Goal: Navigation & Orientation: Find specific page/section

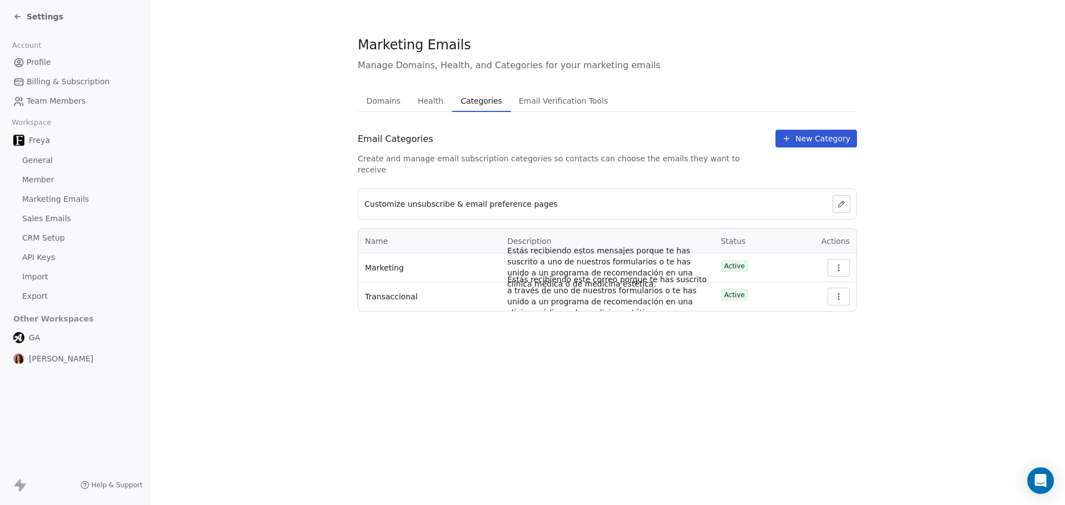
click at [31, 66] on span "Profile" at bounding box center [39, 63] width 24 height 12
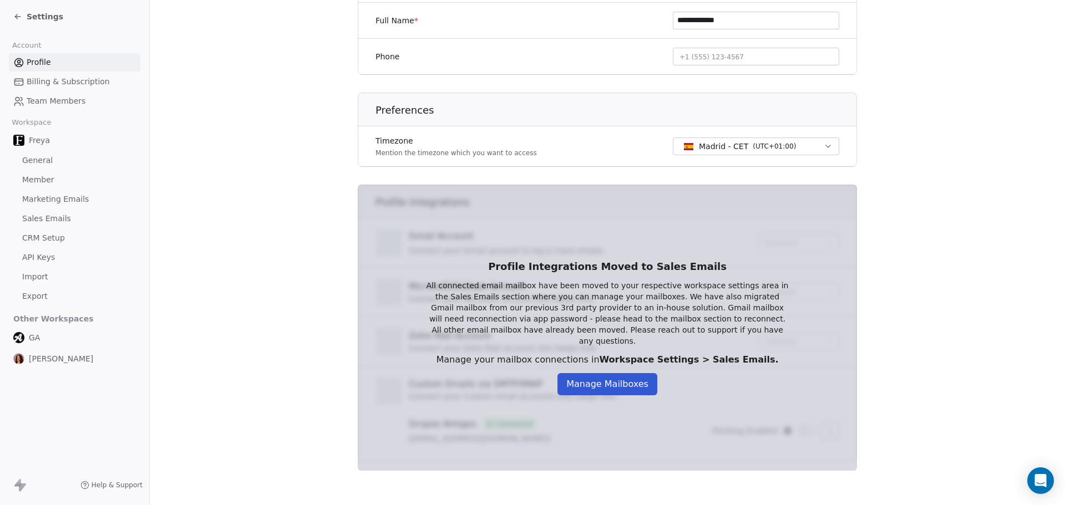
scroll to position [248, 0]
click at [596, 372] on button "Manage Mailboxes" at bounding box center [607, 383] width 100 height 22
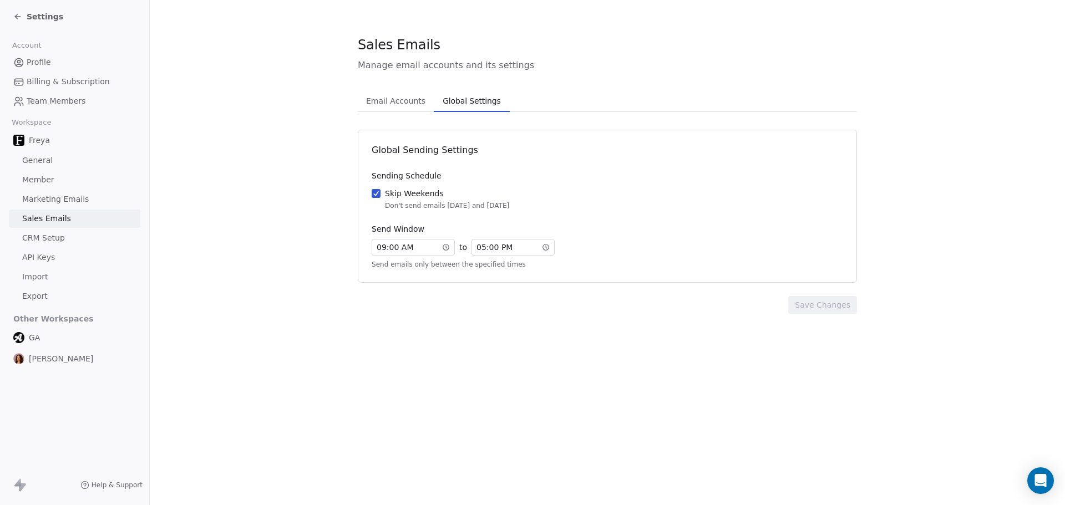
click at [476, 96] on span "Global Settings" at bounding box center [471, 101] width 67 height 16
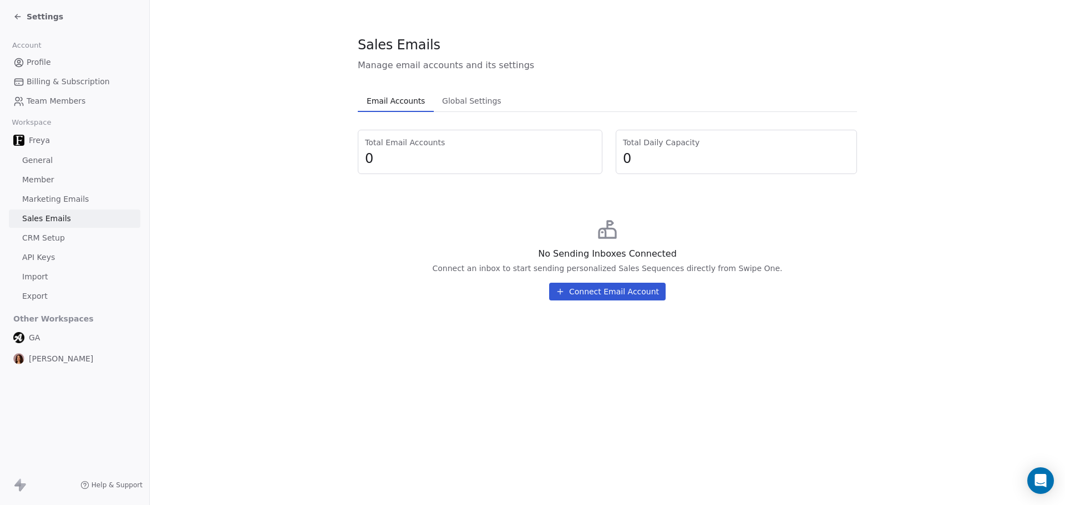
click at [401, 105] on span "Email Accounts" at bounding box center [395, 101] width 67 height 16
click at [609, 288] on button "Connect Email Account" at bounding box center [607, 292] width 116 height 18
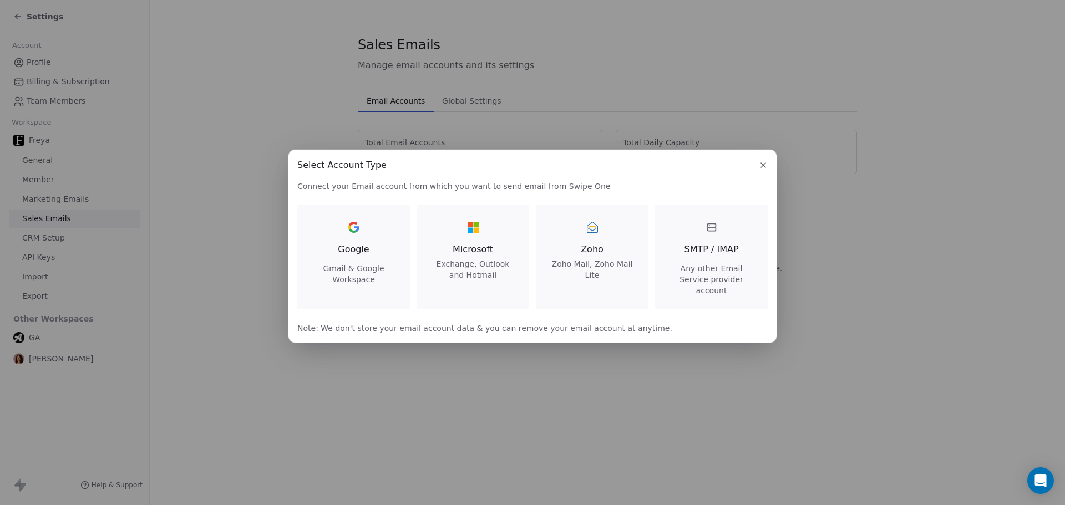
click at [763, 169] on icon "button" at bounding box center [762, 165] width 9 height 9
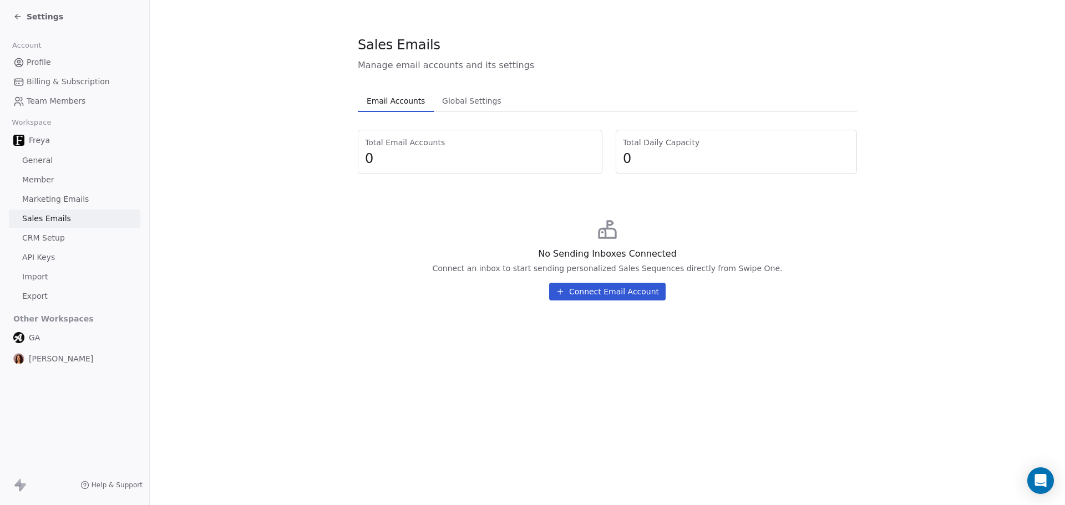
click at [54, 232] on link "CRM Setup" at bounding box center [74, 238] width 131 height 18
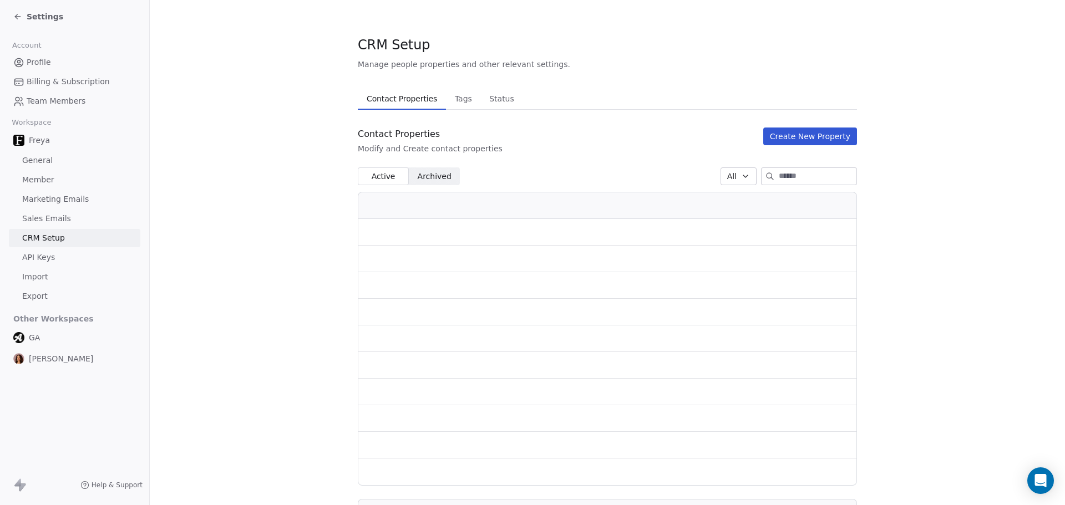
click at [38, 251] on link "API Keys" at bounding box center [74, 257] width 131 height 18
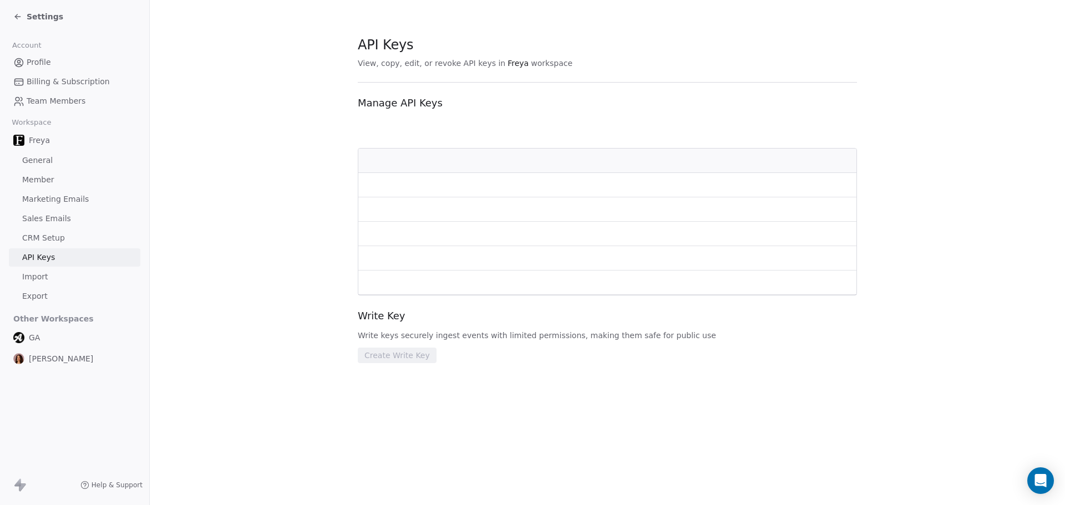
click at [37, 258] on span "API Keys" at bounding box center [38, 258] width 33 height 12
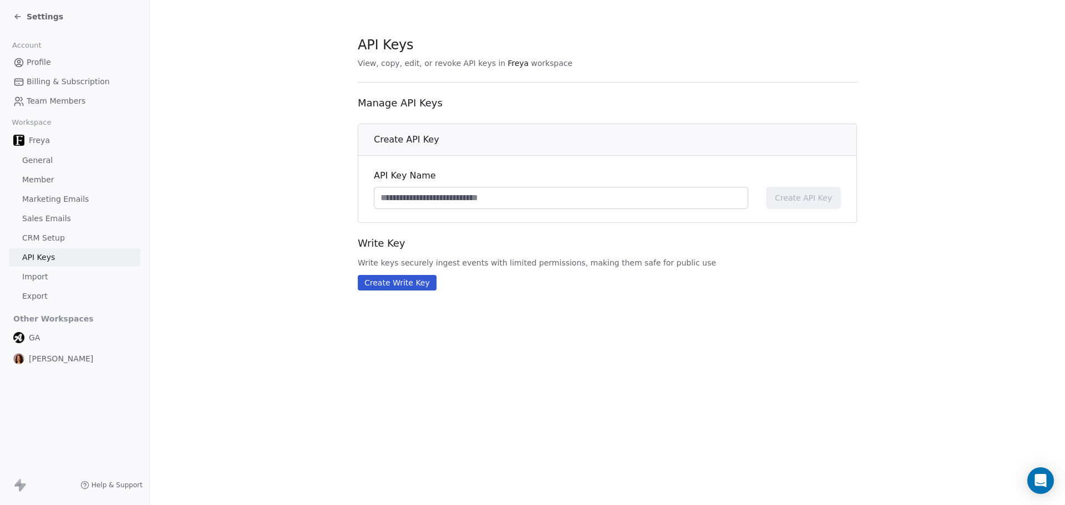
click at [53, 357] on span "[PERSON_NAME]" at bounding box center [61, 358] width 64 height 11
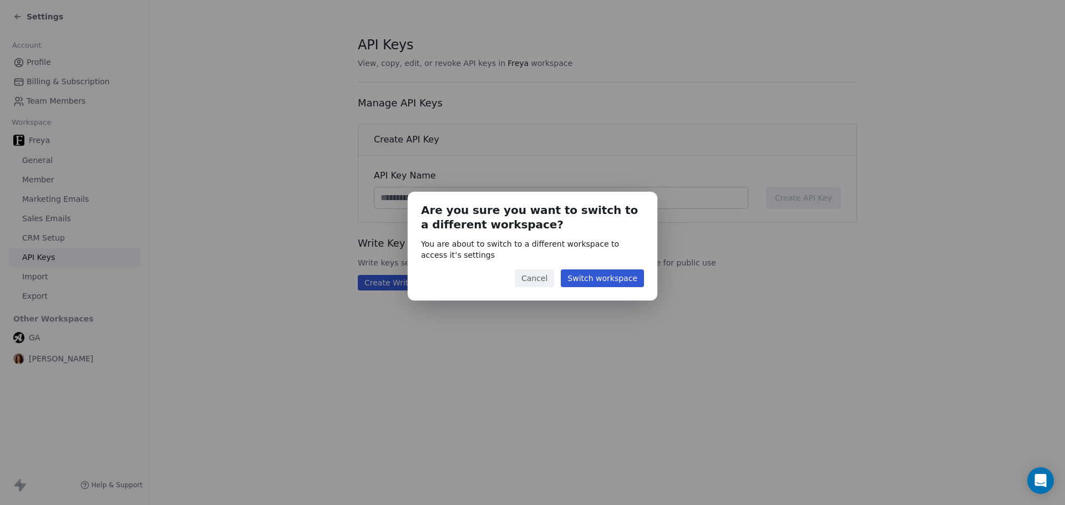
click at [586, 277] on button "Switch workspace" at bounding box center [602, 278] width 83 height 18
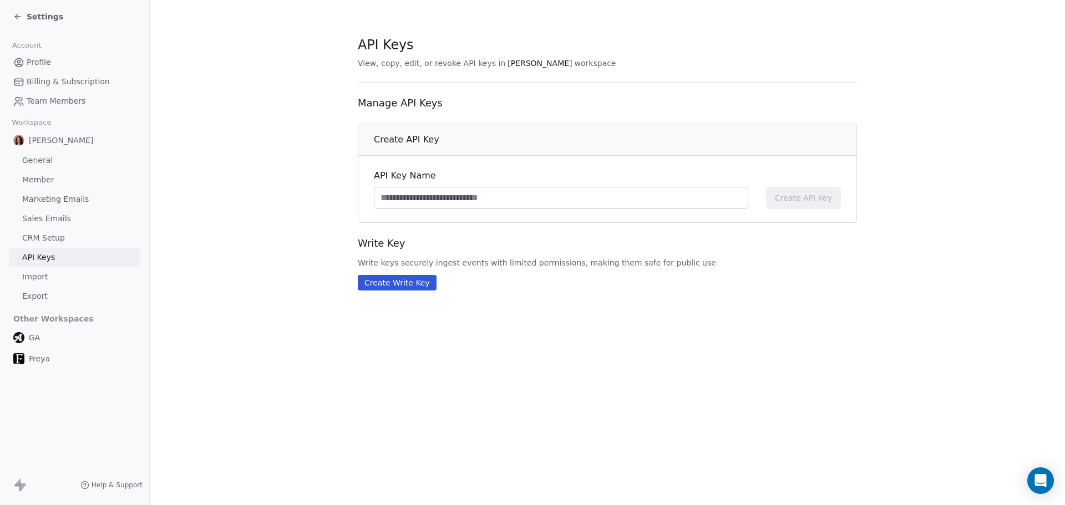
click at [46, 160] on span "General" at bounding box center [37, 161] width 30 height 12
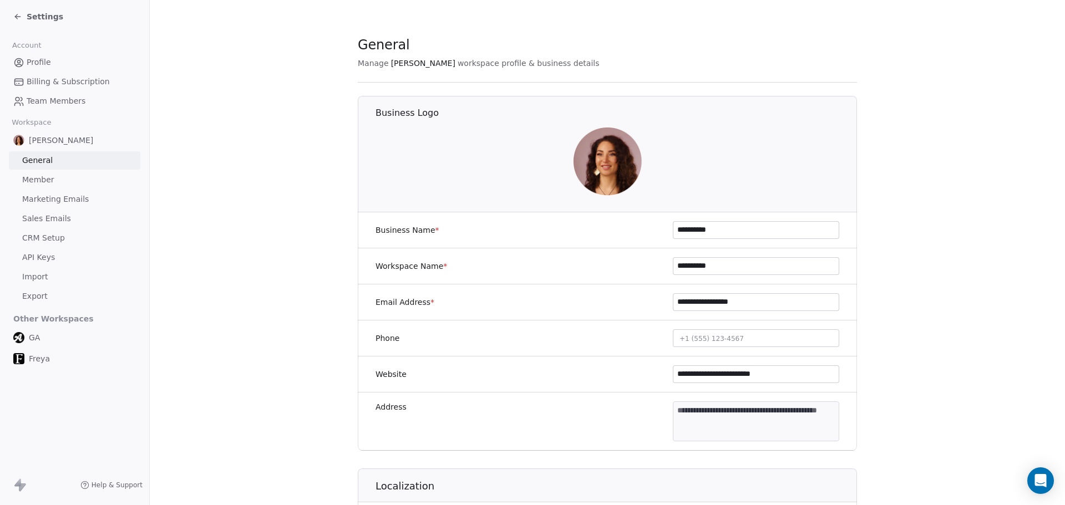
click at [37, 182] on span "Member" at bounding box center [38, 180] width 32 height 12
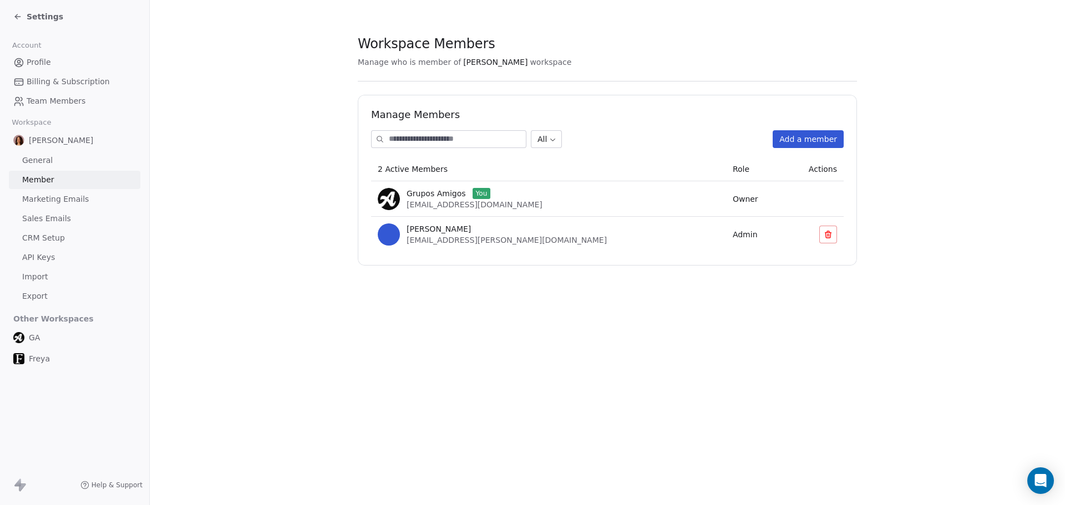
click at [37, 59] on span "Profile" at bounding box center [39, 63] width 24 height 12
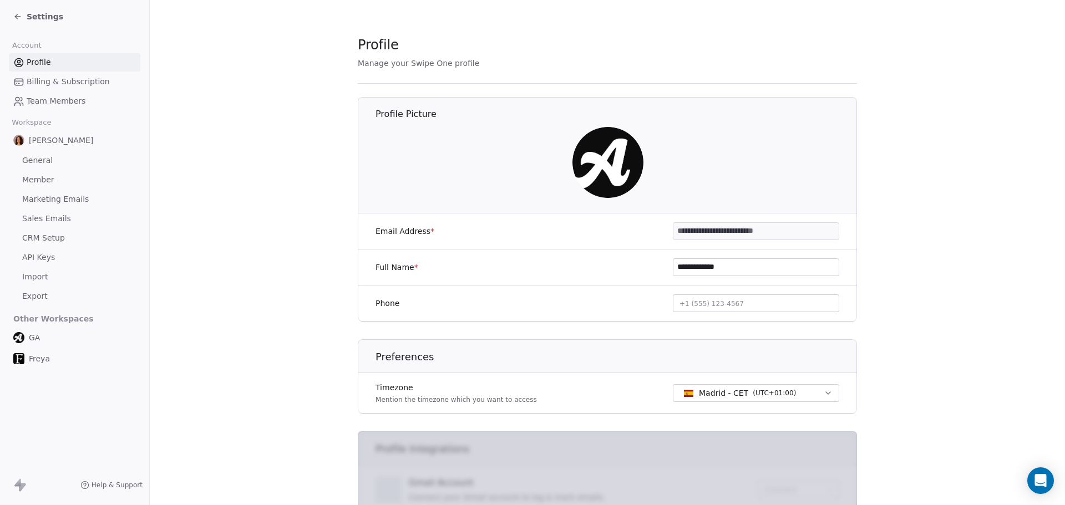
click at [25, 11] on div "Settings" at bounding box center [76, 17] width 127 height 16
click at [18, 17] on icon at bounding box center [17, 16] width 9 height 9
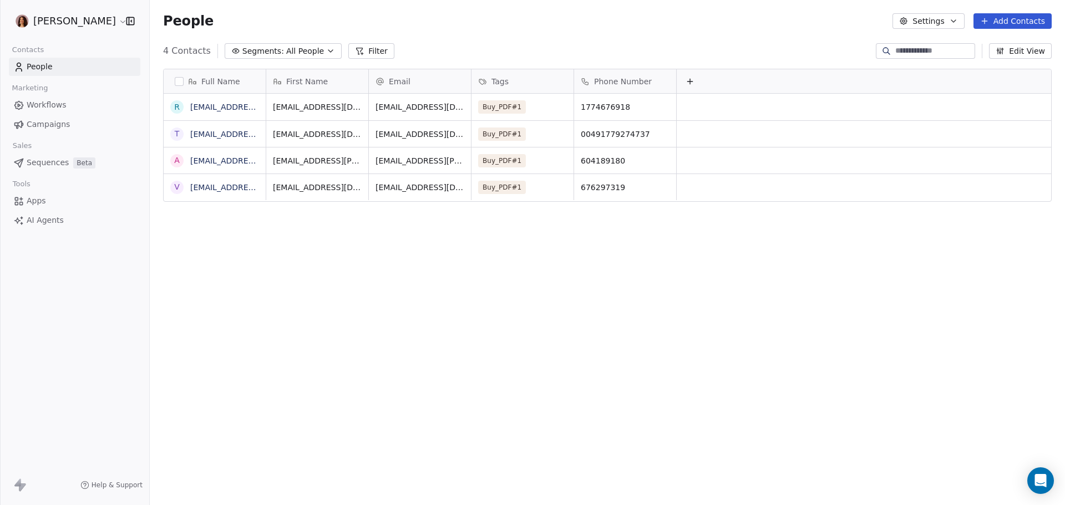
scroll to position [436, 907]
click at [694, 21] on div "People Settings Add Contacts" at bounding box center [607, 21] width 888 height 16
click at [1027, 48] on button "Edit View" at bounding box center [1020, 51] width 63 height 16
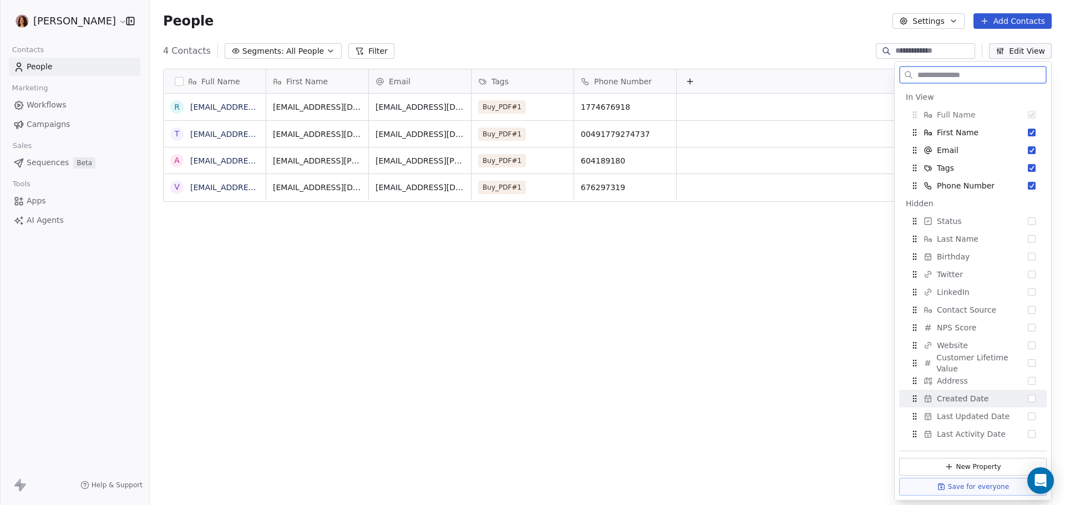
click at [1027, 398] on button "Suggestions" at bounding box center [1031, 399] width 8 height 8
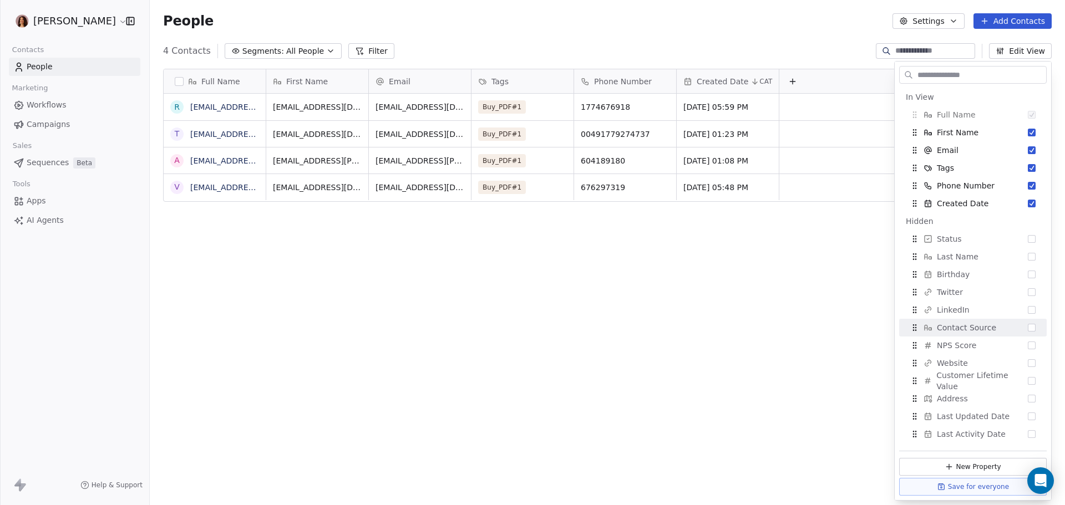
click at [794, 291] on div "Full Name r [EMAIL_ADDRESS][DOMAIN_NAME] t [EMAIL_ADDRESS][DOMAIN_NAME] a [EMAI…" at bounding box center [607, 282] width 915 height 445
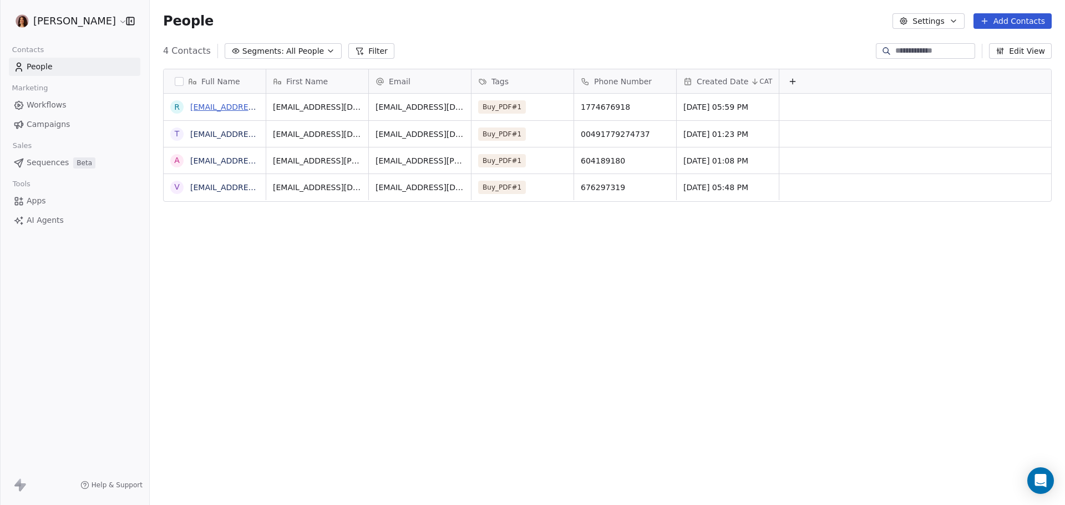
click at [232, 107] on link "[EMAIL_ADDRESS][DOMAIN_NAME]" at bounding box center [258, 107] width 136 height 9
click at [44, 203] on span "Apps" at bounding box center [36, 201] width 19 height 12
